Goal: Find specific page/section

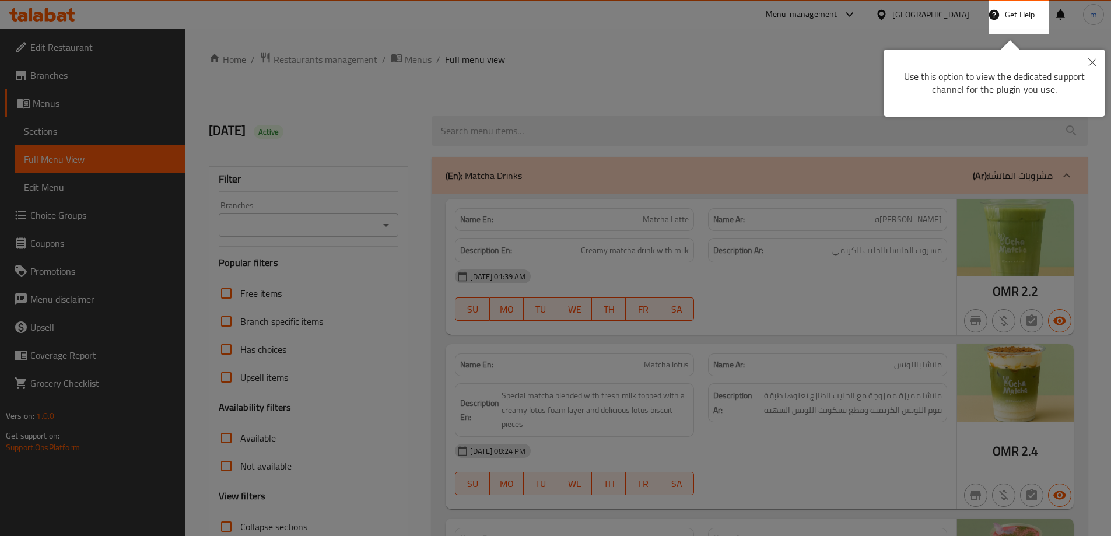
click at [752, 159] on div at bounding box center [555, 268] width 1111 height 536
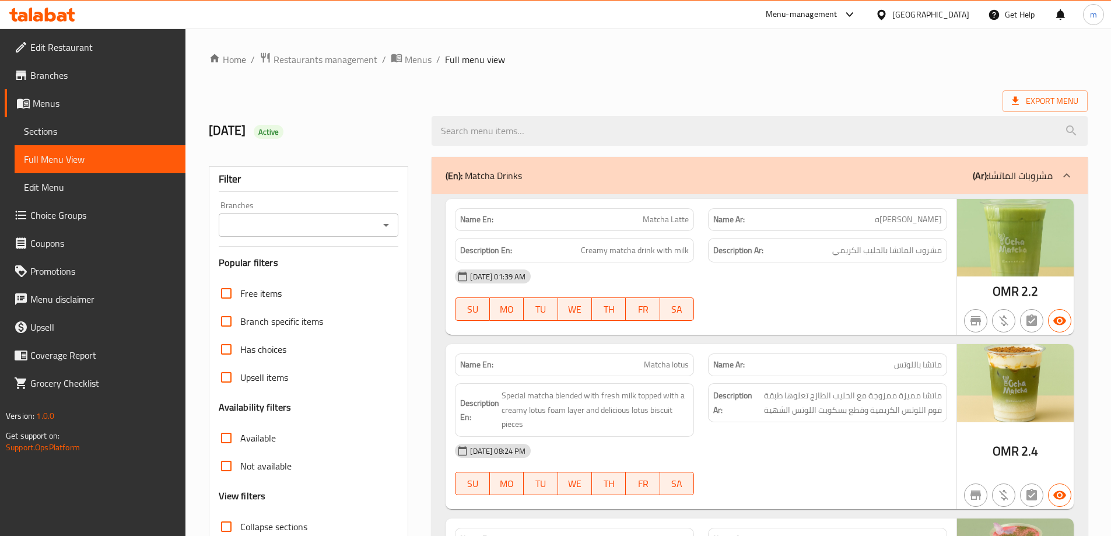
click at [888, 12] on icon at bounding box center [882, 15] width 12 height 12
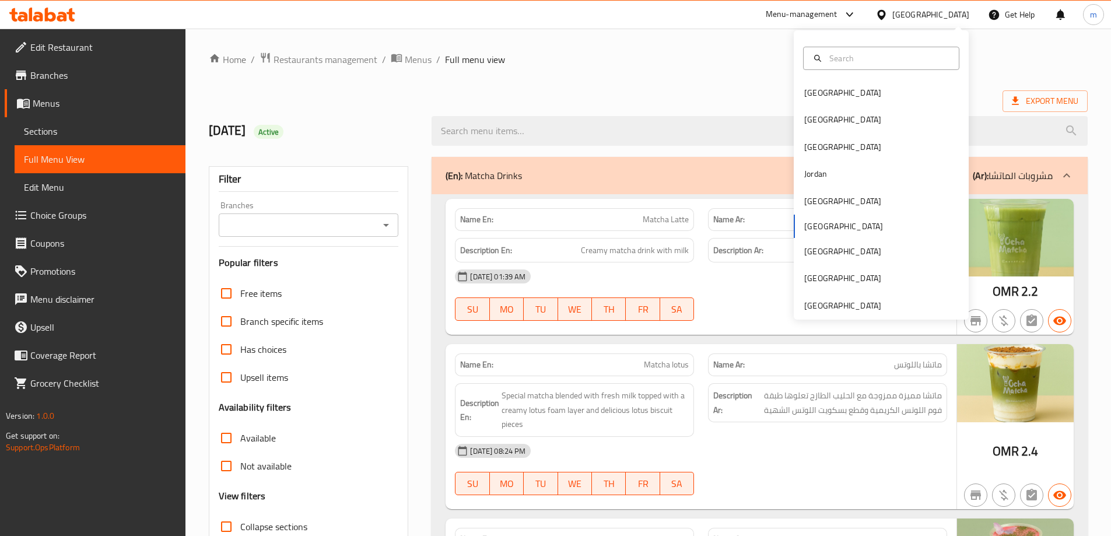
click at [601, 65] on ol "Home / Restaurants management / Menus / Full menu view" at bounding box center [648, 59] width 879 height 15
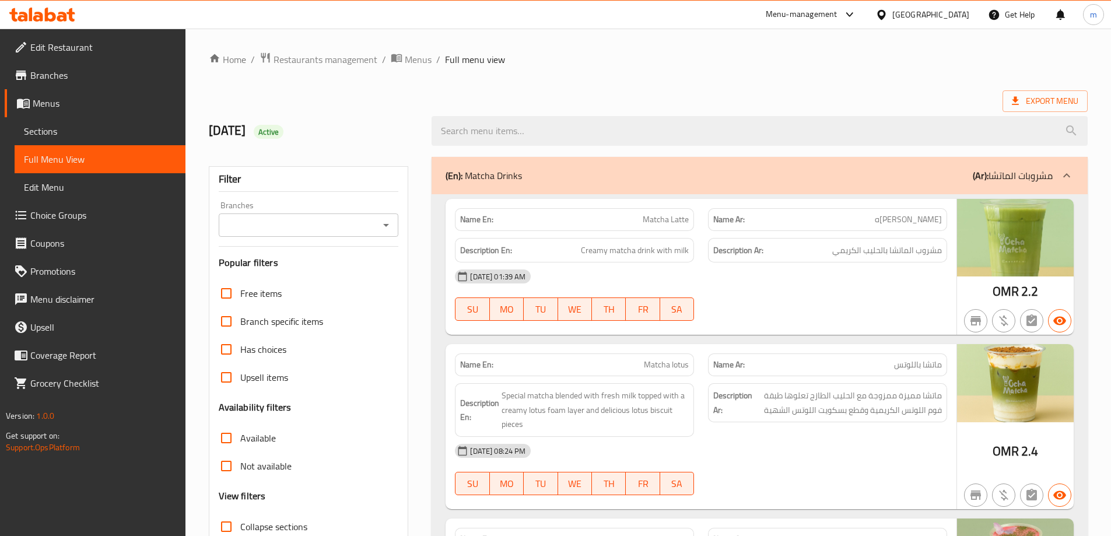
click at [955, 18] on div "[GEOGRAPHIC_DATA]" at bounding box center [930, 14] width 77 height 13
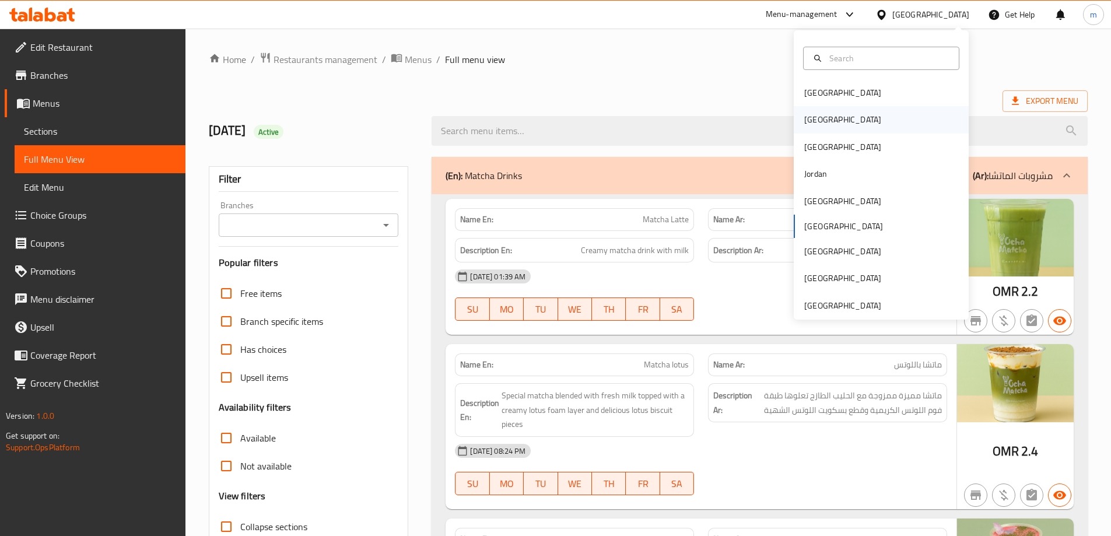
click at [843, 117] on div "[GEOGRAPHIC_DATA]" at bounding box center [881, 119] width 175 height 27
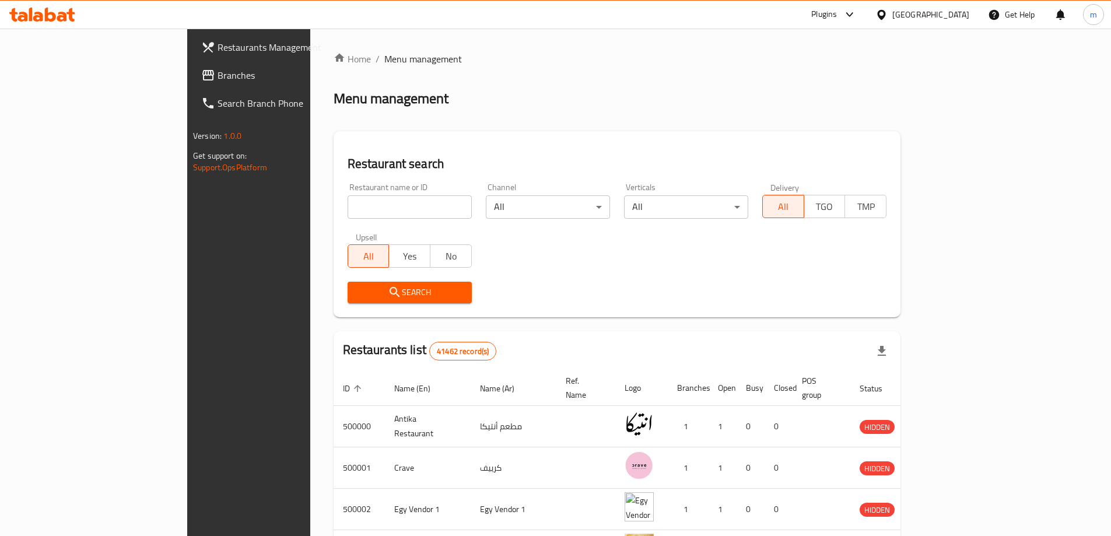
click at [192, 82] on link "Branches" at bounding box center [282, 75] width 181 height 28
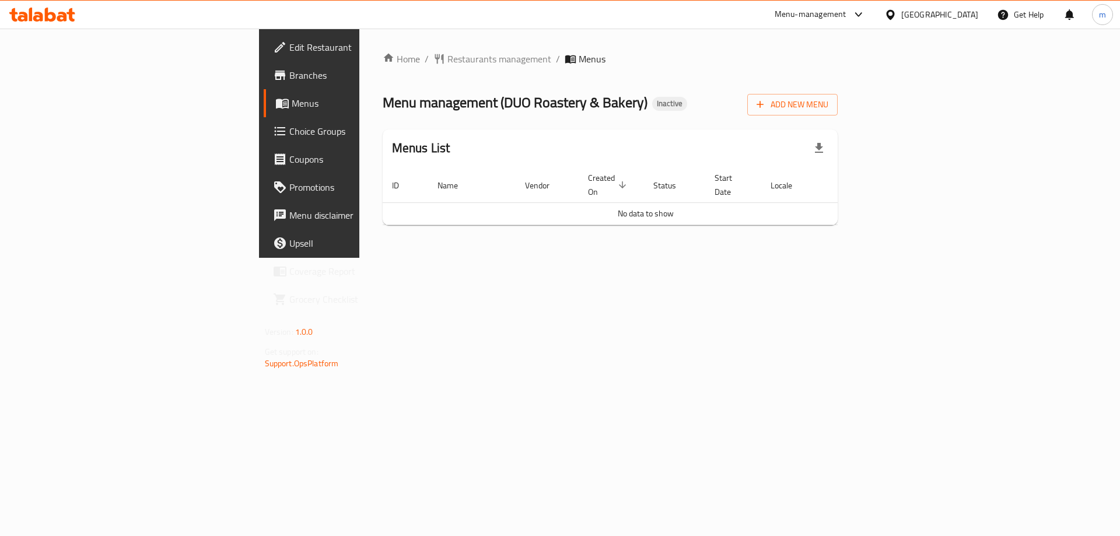
click at [264, 66] on link "Branches" at bounding box center [355, 75] width 183 height 28
